Goal: Task Accomplishment & Management: Manage account settings

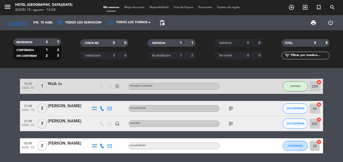
scroll to position [17, 0]
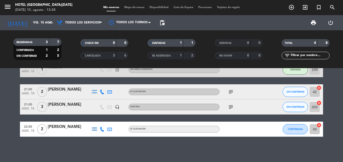
click at [101, 92] on icon at bounding box center [102, 92] width 5 height 5
click at [104, 83] on span "content_paste" at bounding box center [106, 83] width 4 height 4
click at [231, 93] on icon "subject" at bounding box center [231, 92] width 6 height 6
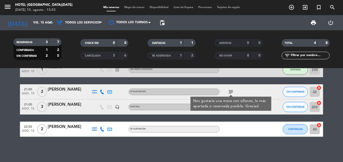
click at [60, 91] on div "[PERSON_NAME]" at bounding box center [69, 89] width 43 height 7
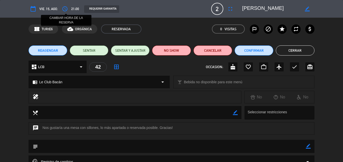
click at [66, 9] on icon "access_time" at bounding box center [65, 9] width 6 height 6
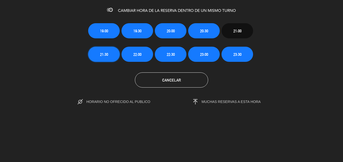
click at [108, 57] on button "21:30" at bounding box center [104, 54] width 32 height 15
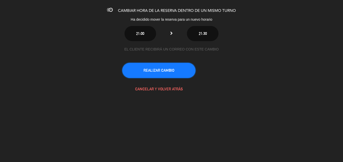
click at [170, 69] on button "REALIZAR CAMBIO" at bounding box center [158, 70] width 73 height 15
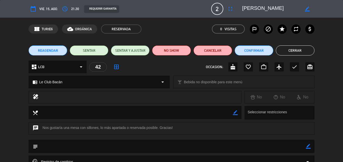
click at [285, 47] on button "Cerrar" at bounding box center [294, 50] width 39 height 10
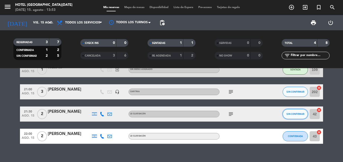
click at [294, 115] on span "SIN CONFIRMAR" at bounding box center [295, 114] width 18 height 3
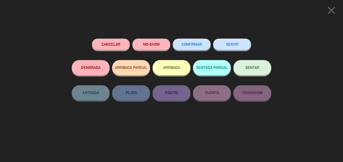
click at [190, 45] on span "CONFIRMAR" at bounding box center [191, 44] width 20 height 4
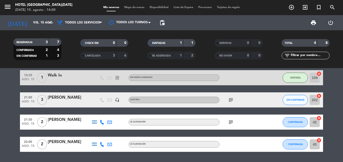
scroll to position [0, 0]
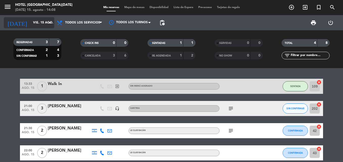
click at [44, 22] on input "vie. 15 ago." at bounding box center [52, 22] width 43 height 9
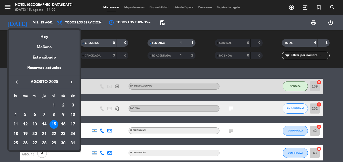
click at [62, 125] on div "16" at bounding box center [63, 124] width 9 height 9
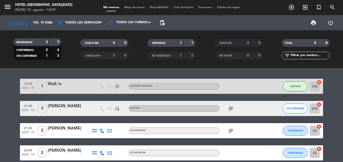
type input "sáb. 16 ago."
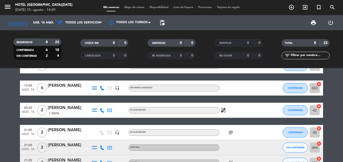
scroll to position [50, 0]
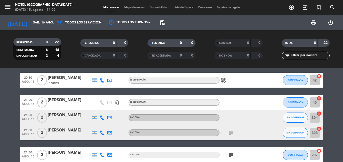
click at [233, 102] on icon "subject" at bounding box center [231, 102] width 6 height 6
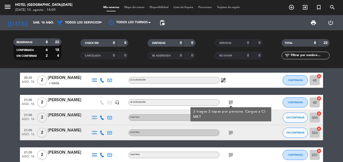
click at [239, 100] on div "subject 2 tragos 2 tapas por persona. Cargos a CI MKT" at bounding box center [241, 102] width 45 height 15
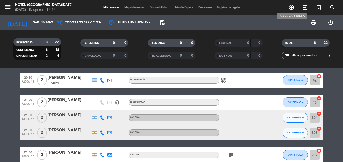
click at [289, 7] on icon "add_circle_outline" at bounding box center [291, 7] width 6 height 6
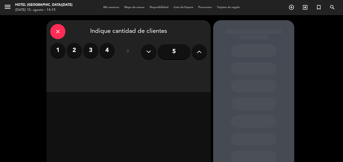
click at [75, 51] on label "2" at bounding box center [74, 50] width 15 height 15
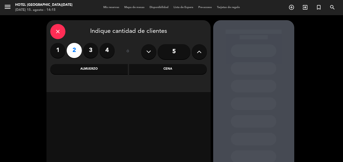
click at [154, 69] on div "Cena" at bounding box center [168, 69] width 78 height 10
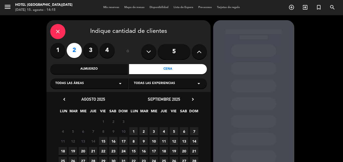
click at [90, 84] on div "Todas las áreas arrow_drop_down" at bounding box center [89, 83] width 78 height 10
click at [59, 96] on div "CANTINA" at bounding box center [89, 96] width 68 height 5
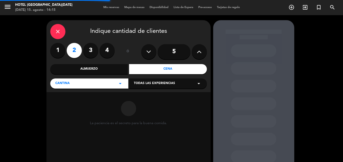
click at [160, 81] on div "Todas las experiencias arrow_drop_down" at bounding box center [168, 83] width 78 height 10
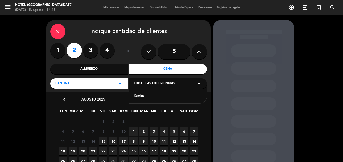
click at [140, 95] on div "Cantina" at bounding box center [168, 96] width 68 height 5
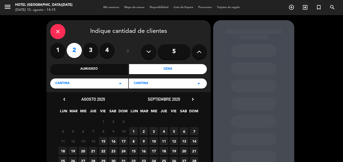
scroll to position [25, 0]
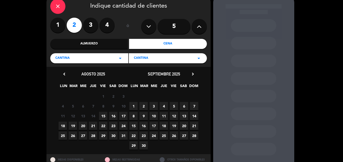
click at [102, 115] on span "15" at bounding box center [103, 116] width 8 height 8
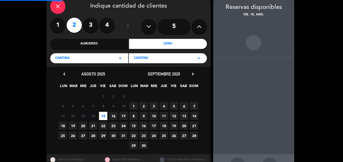
scroll to position [20, 0]
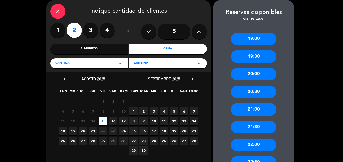
click at [255, 126] on div "21:30" at bounding box center [253, 127] width 45 height 13
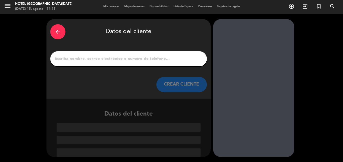
drag, startPoint x: 103, startPoint y: 59, endPoint x: 159, endPoint y: 69, distance: 56.7
click at [103, 59] on input "1" at bounding box center [128, 58] width 149 height 7
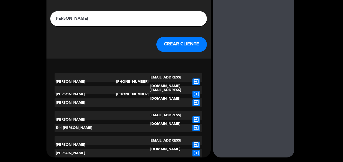
scroll to position [42, 0]
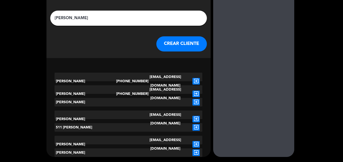
type input "[PERSON_NAME]"
click at [177, 40] on button "CREAR CLIENTE" at bounding box center [181, 43] width 50 height 15
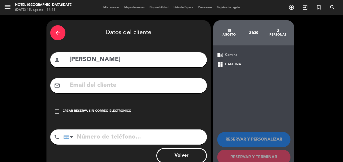
click at [122, 139] on input "tel" at bounding box center [134, 136] width 143 height 15
click at [103, 137] on input "tel" at bounding box center [134, 136] width 143 height 15
paste input "1125812182"
type input "1125812182"
click at [54, 111] on icon "check_box_outline_blank" at bounding box center [57, 111] width 6 height 6
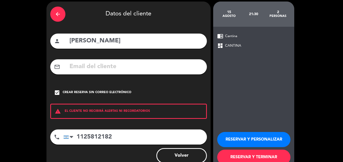
scroll to position [33, 0]
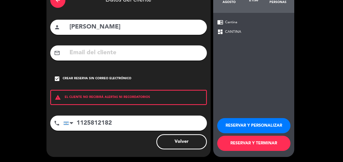
click at [256, 125] on button "RESERVAR Y PERSONALIZAR" at bounding box center [253, 125] width 73 height 15
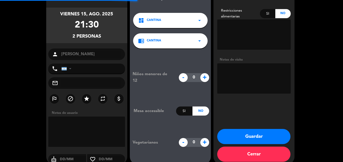
type input "[PHONE_NUMBER]"
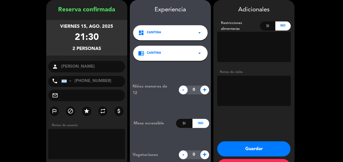
click at [265, 146] on button "Guardar" at bounding box center [253, 148] width 73 height 15
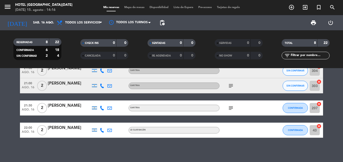
scroll to position [98, 0]
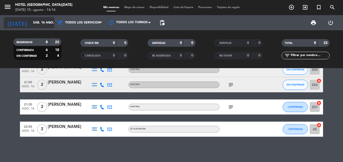
click at [41, 22] on input "sáb. 16 ago." at bounding box center [52, 22] width 43 height 9
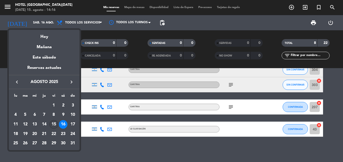
click at [54, 122] on div "15" at bounding box center [53, 124] width 9 height 9
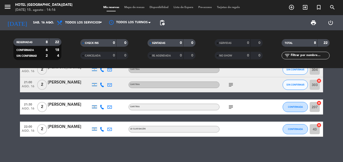
type input "vie. 15 ago."
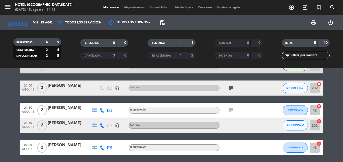
scroll to position [39, 0]
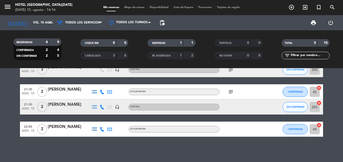
click at [101, 108] on icon at bounding box center [102, 107] width 5 height 5
click at [104, 97] on span "content_paste" at bounding box center [106, 99] width 4 height 4
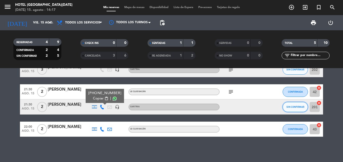
click at [295, 106] on span "SIN CONFIRMAR" at bounding box center [295, 106] width 18 height 3
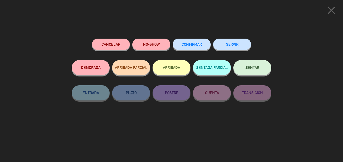
click at [194, 43] on button "CONFIRMAR" at bounding box center [192, 44] width 38 height 11
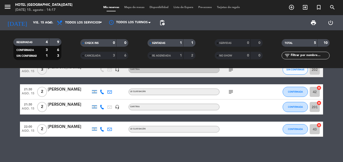
click at [58, 107] on div "[PERSON_NAME]" at bounding box center [69, 104] width 43 height 7
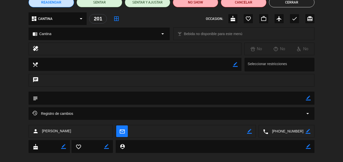
scroll to position [50, 0]
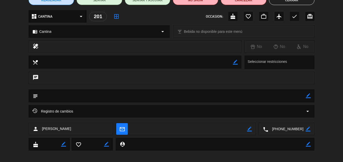
click at [306, 96] on icon "border_color" at bounding box center [307, 95] width 5 height 5
click at [117, 93] on textarea at bounding box center [172, 95] width 268 height 13
click at [201, 75] on div "chat" at bounding box center [172, 78] width 286 height 13
click at [310, 95] on icon at bounding box center [307, 95] width 5 height 5
click at [84, 97] on textarea at bounding box center [172, 95] width 268 height 13
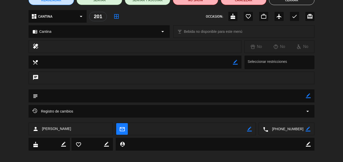
click at [79, 95] on textarea at bounding box center [172, 95] width 268 height 13
click at [308, 97] on icon "border_color" at bounding box center [307, 95] width 5 height 5
type textarea "c"
type textarea "Checkear el nombre, no se le escuchaba muy bien en la llamada telefónica."
click at [309, 98] on icon at bounding box center [307, 95] width 5 height 5
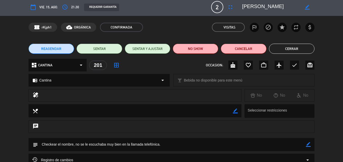
scroll to position [0, 0]
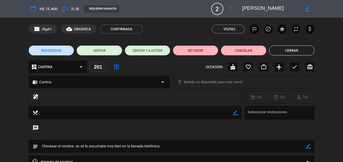
click at [287, 51] on button "Cerrar" at bounding box center [291, 50] width 45 height 10
